Goal: Information Seeking & Learning: Learn about a topic

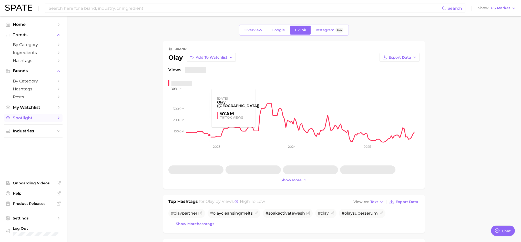
type textarea "x"
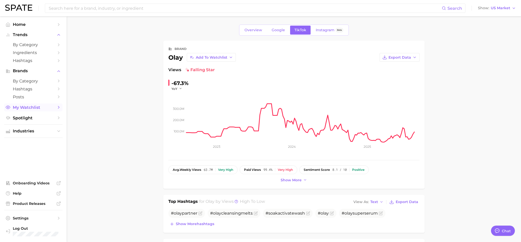
click at [34, 107] on span "My Watchlist" at bounding box center [33, 107] width 41 height 5
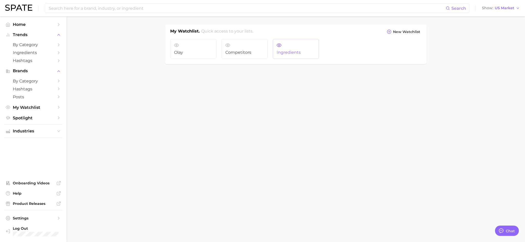
click at [287, 53] on span "Ingredients" at bounding box center [296, 52] width 38 height 5
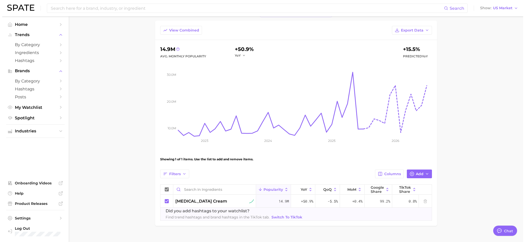
scroll to position [40, 0]
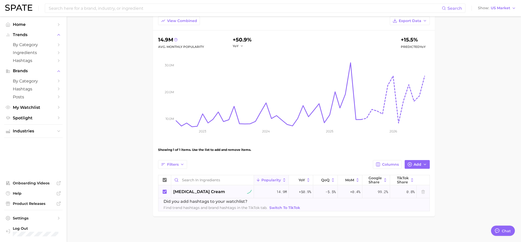
click at [181, 190] on span "[MEDICAL_DATA] cream" at bounding box center [199, 192] width 52 height 6
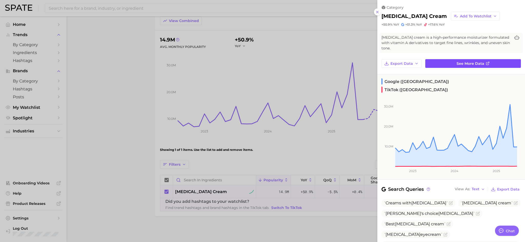
click at [458, 66] on link "See more data" at bounding box center [473, 63] width 96 height 9
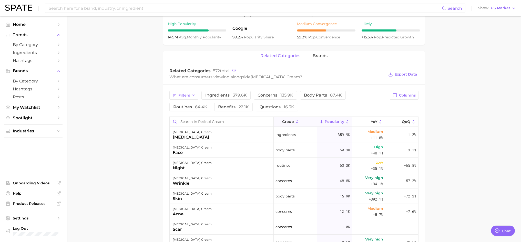
scroll to position [205, 0]
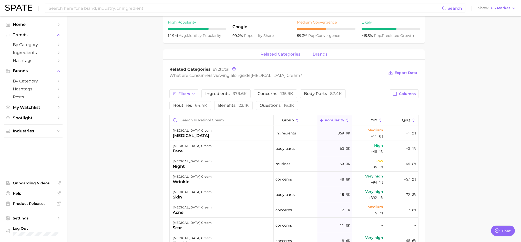
click at [326, 54] on span "brands" at bounding box center [320, 54] width 15 height 5
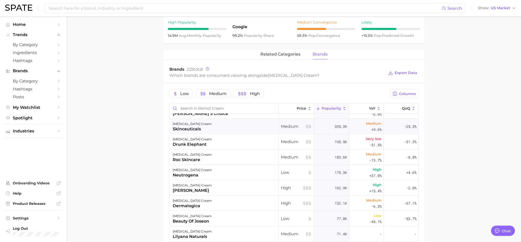
scroll to position [0, 0]
